Goal: Information Seeking & Learning: Learn about a topic

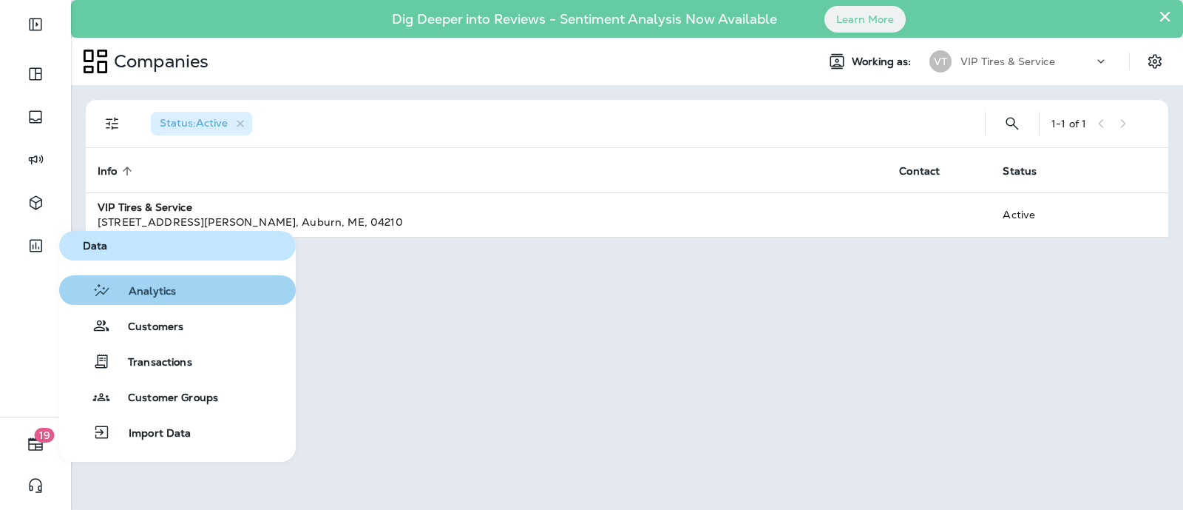
click at [175, 293] on span "Analytics" at bounding box center [143, 292] width 65 height 14
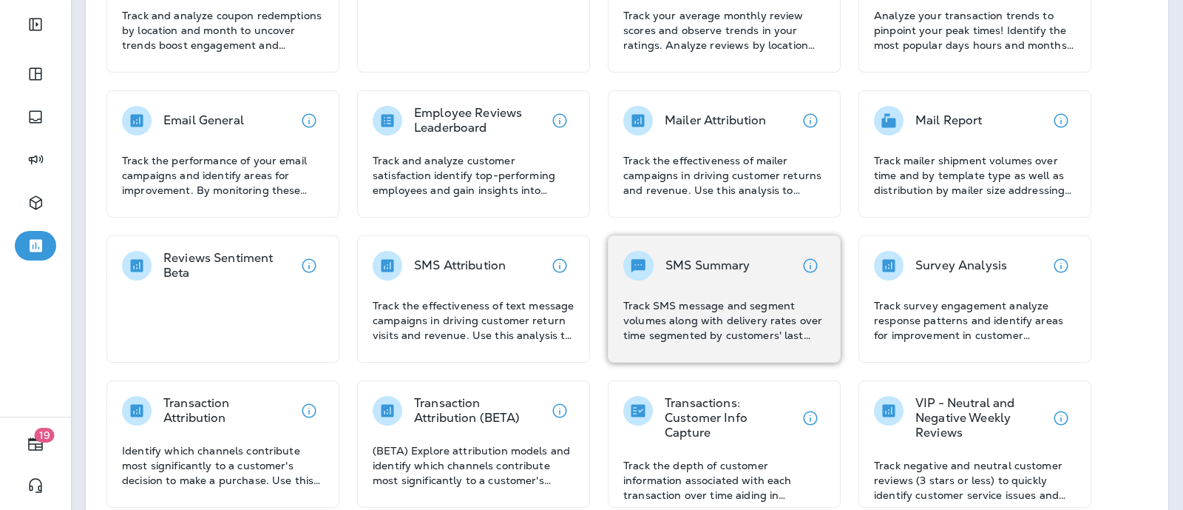
scroll to position [235, 0]
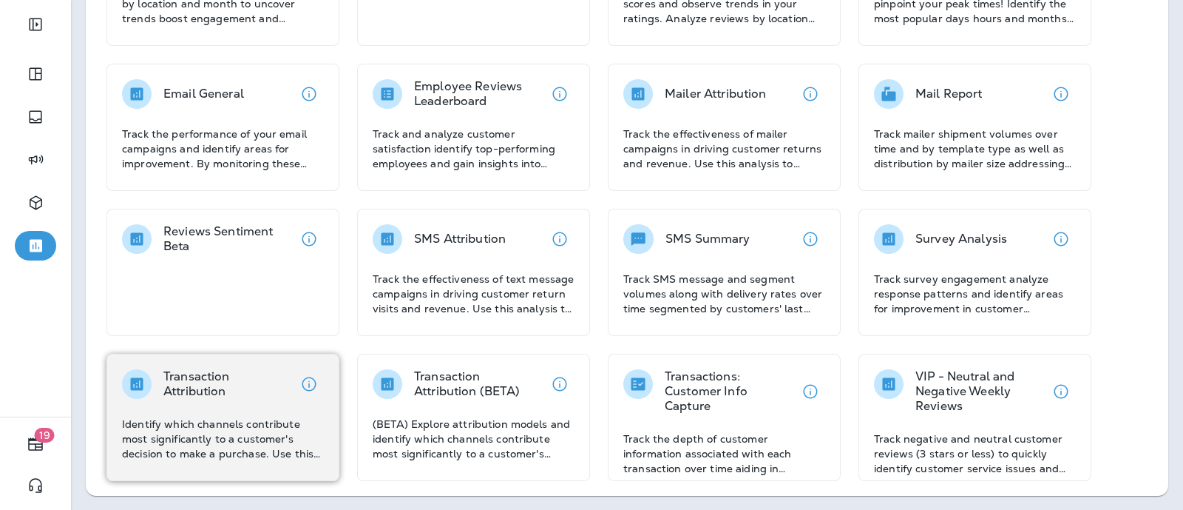
click at [197, 395] on p "Transaction Attribution" at bounding box center [228, 384] width 131 height 30
